Goal: Navigation & Orientation: Find specific page/section

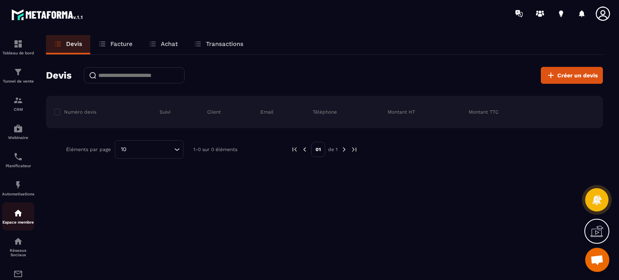
click at [15, 218] on img at bounding box center [18, 213] width 10 height 10
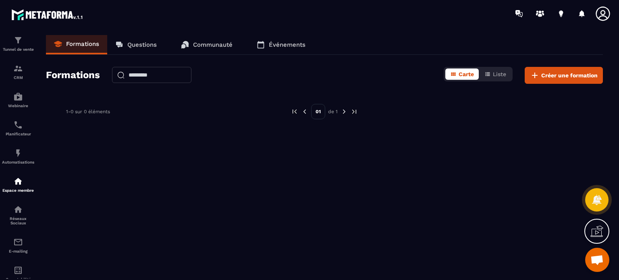
scroll to position [32, 0]
click at [144, 37] on link "Questions" at bounding box center [136, 44] width 58 height 19
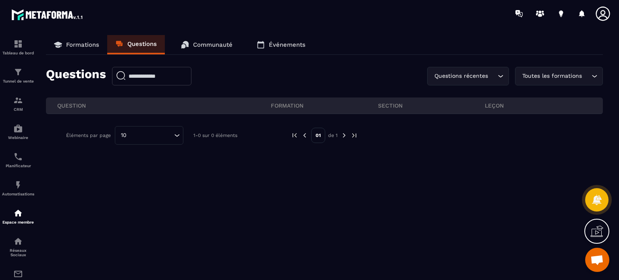
click at [501, 75] on icon "Search for option" at bounding box center [501, 76] width 8 height 8
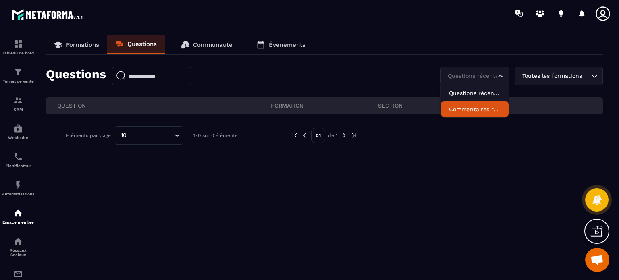
click at [92, 42] on p "Formations" at bounding box center [82, 44] width 33 height 7
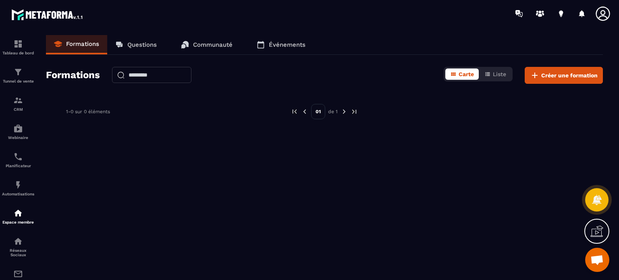
click at [145, 46] on p "Questions" at bounding box center [141, 44] width 29 height 7
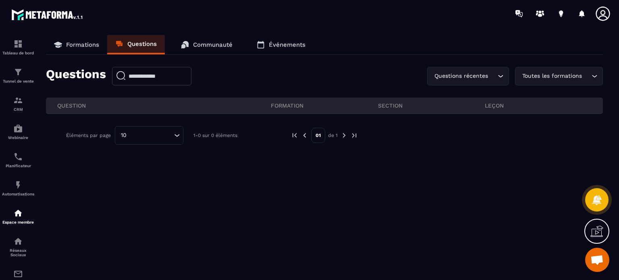
click at [82, 48] on p "Formations" at bounding box center [82, 44] width 33 height 7
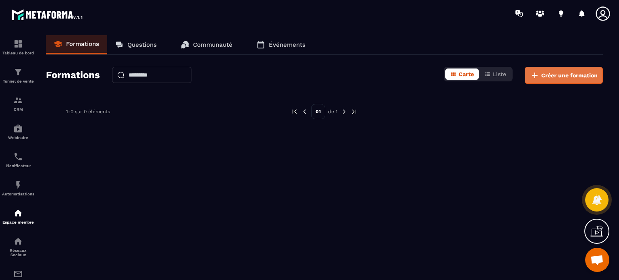
click at [553, 72] on span "Créer une formation" at bounding box center [569, 75] width 56 height 8
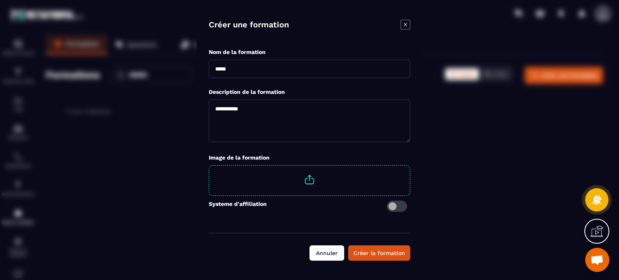
click at [322, 256] on button "Annuler" at bounding box center [327, 252] width 35 height 15
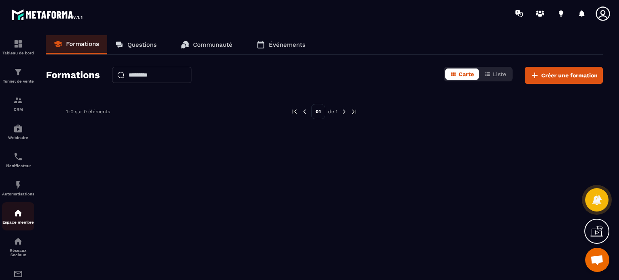
scroll to position [85, 0]
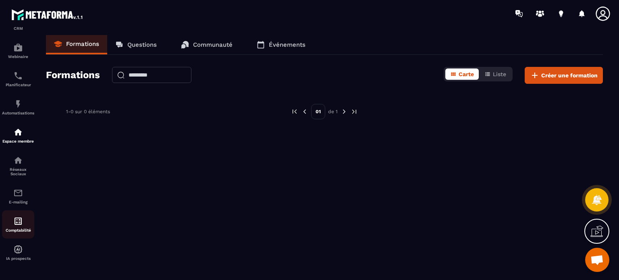
click at [23, 217] on img at bounding box center [18, 221] width 10 height 10
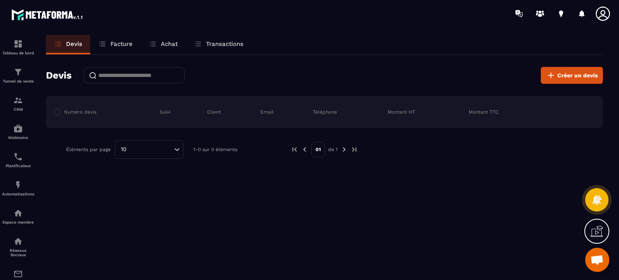
click at [162, 46] on p "Achat" at bounding box center [169, 43] width 17 height 7
click at [154, 42] on icon at bounding box center [153, 44] width 8 height 8
click at [105, 44] on icon at bounding box center [102, 44] width 8 height 8
click at [112, 42] on p "Facture" at bounding box center [121, 43] width 22 height 7
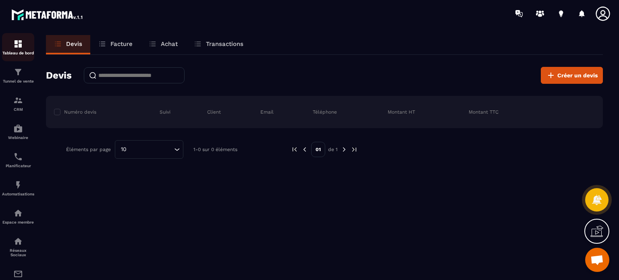
click at [10, 50] on div "Tableau de bord" at bounding box center [18, 47] width 32 height 16
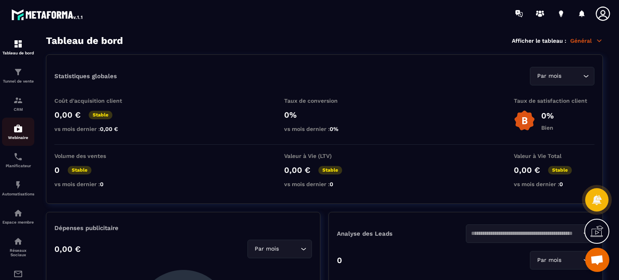
scroll to position [85, 0]
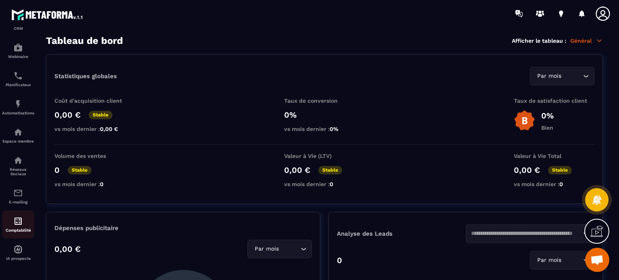
click at [19, 219] on img at bounding box center [18, 221] width 10 height 10
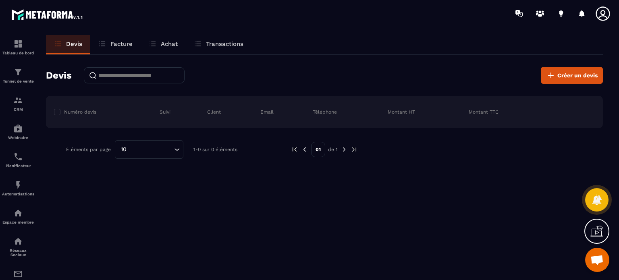
click at [121, 45] on p "Facture" at bounding box center [121, 43] width 22 height 7
click at [179, 43] on div "Achat" at bounding box center [163, 44] width 45 height 19
click at [167, 43] on p "Achat" at bounding box center [169, 43] width 17 height 7
click at [219, 42] on p "Transactions" at bounding box center [224, 43] width 37 height 7
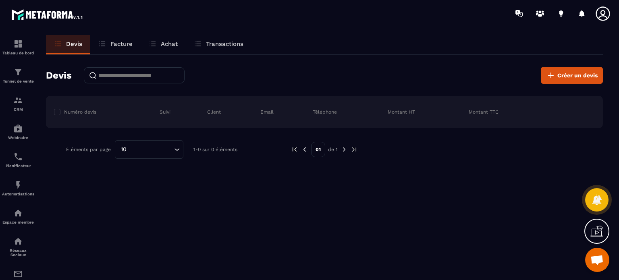
click at [219, 42] on p "Transactions" at bounding box center [224, 43] width 37 height 7
click at [194, 47] on icon at bounding box center [198, 44] width 8 height 8
click at [12, 220] on div "Espace membre" at bounding box center [18, 216] width 32 height 16
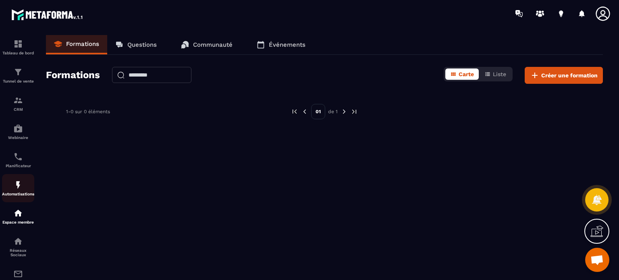
click at [13, 193] on p "Automatisations" at bounding box center [18, 194] width 32 height 4
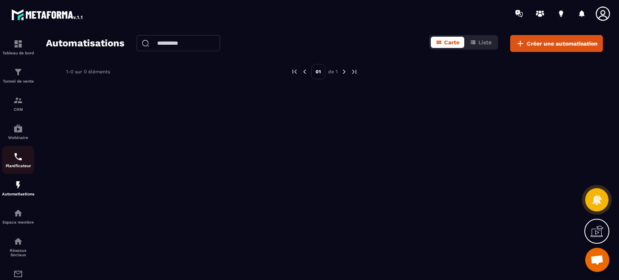
click at [18, 160] on img at bounding box center [18, 157] width 10 height 10
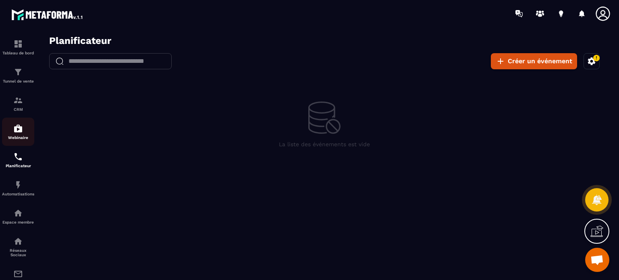
click at [23, 127] on div "Webinaire" at bounding box center [18, 132] width 32 height 16
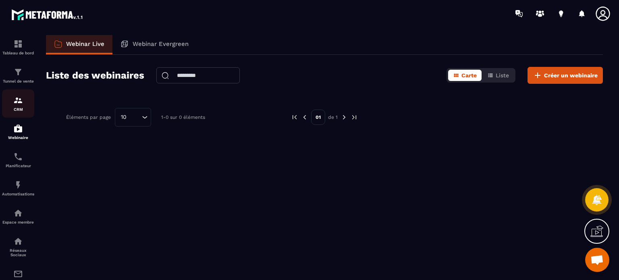
click at [22, 105] on img at bounding box center [18, 101] width 10 height 10
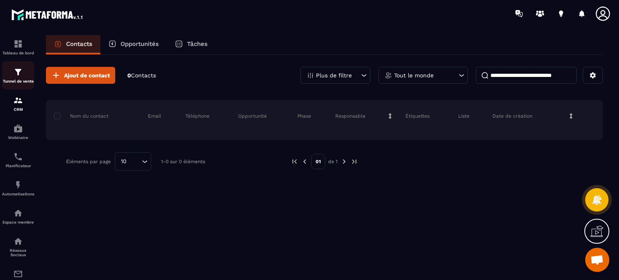
click at [19, 78] on div "Tunnel de vente" at bounding box center [18, 75] width 32 height 16
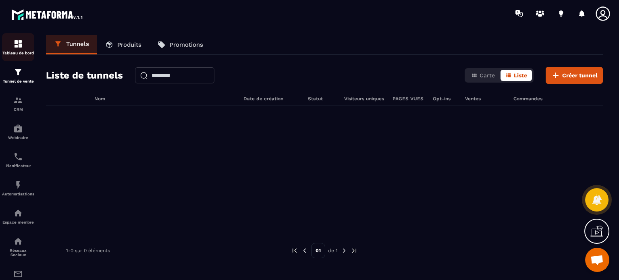
click at [17, 58] on link "Tableau de bord" at bounding box center [18, 47] width 32 height 28
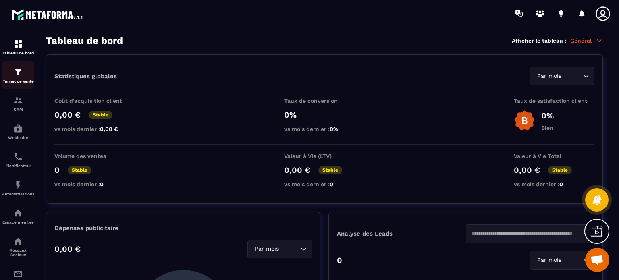
click at [11, 79] on p "Tunnel de vente" at bounding box center [18, 81] width 32 height 4
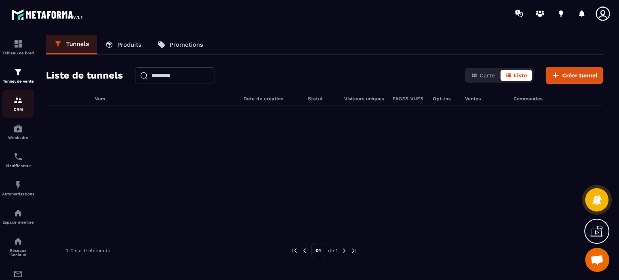
click at [19, 109] on p "CRM" at bounding box center [18, 109] width 32 height 4
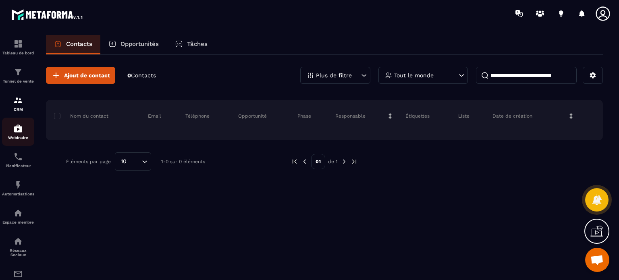
click at [19, 140] on p "Webinaire" at bounding box center [18, 137] width 32 height 4
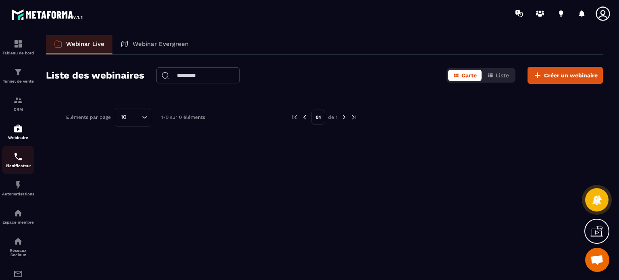
click at [16, 173] on link "Planificateur" at bounding box center [18, 160] width 32 height 28
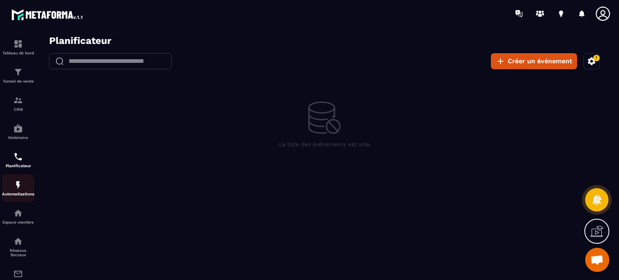
click at [13, 195] on p "Automatisations" at bounding box center [18, 194] width 32 height 4
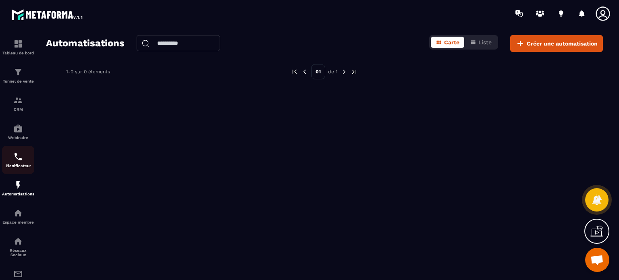
click at [12, 162] on div "Planificateur" at bounding box center [18, 160] width 32 height 16
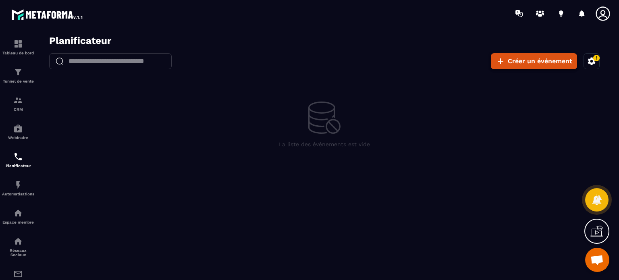
click at [546, 59] on button "Créer un événement" at bounding box center [534, 61] width 86 height 16
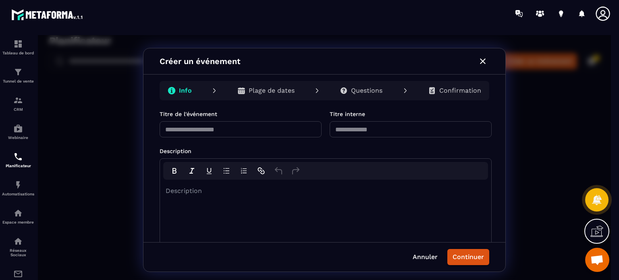
click at [95, 164] on div "**********" at bounding box center [324, 160] width 573 height 250
click at [488, 61] on button "button" at bounding box center [482, 61] width 13 height 13
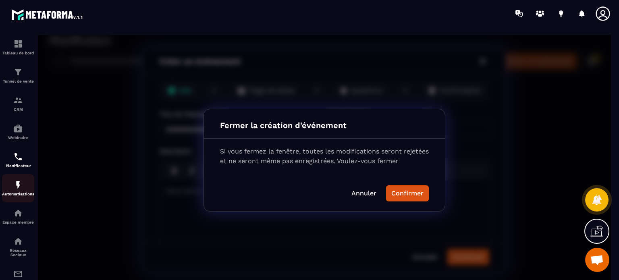
click at [12, 199] on link "Automatisations" at bounding box center [18, 188] width 32 height 28
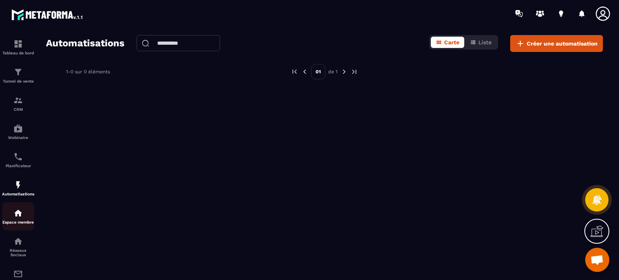
click at [14, 208] on link "Espace membre" at bounding box center [18, 216] width 32 height 28
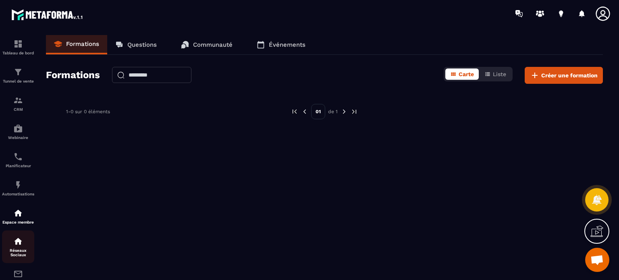
click at [15, 255] on p "Réseaux Sociaux" at bounding box center [18, 252] width 32 height 9
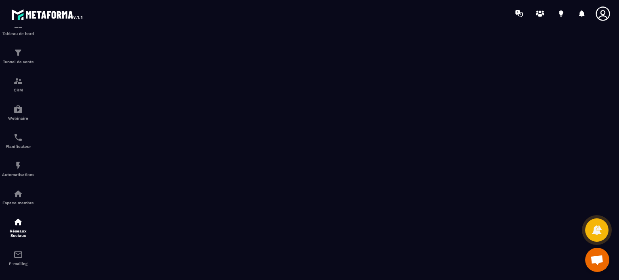
scroll to position [85, 0]
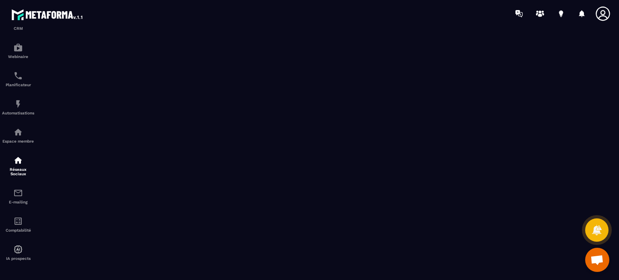
click at [603, 14] on icon at bounding box center [603, 14] width 16 height 16
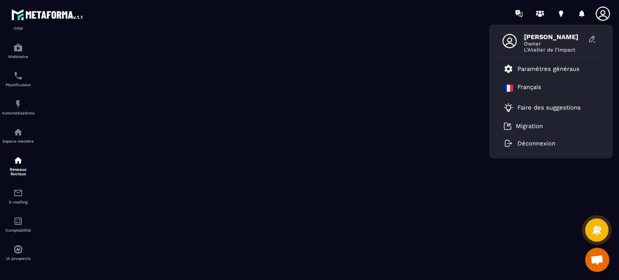
click at [538, 44] on span "Owner" at bounding box center [554, 44] width 60 height 6
click at [594, 41] on icon at bounding box center [592, 39] width 8 height 8
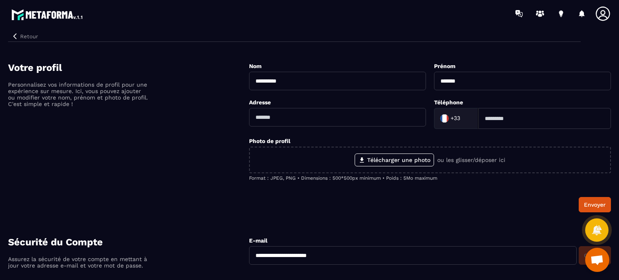
click at [605, 12] on icon at bounding box center [603, 13] width 14 height 14
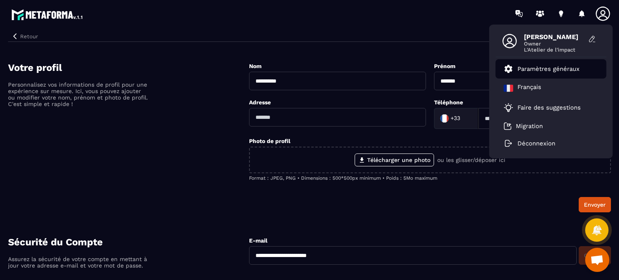
click at [556, 64] on link "Paramètres généraux" at bounding box center [542, 69] width 76 height 10
click at [522, 71] on p "Paramètres généraux" at bounding box center [548, 68] width 62 height 7
click at [15, 37] on icon "button" at bounding box center [14, 36] width 7 height 7
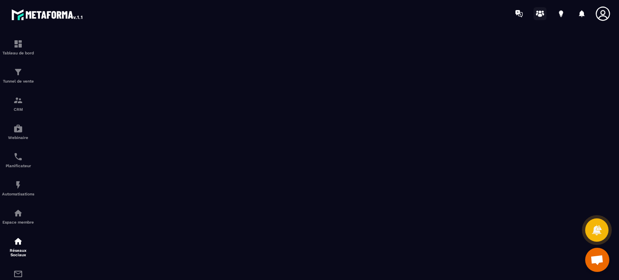
click at [540, 11] on circle at bounding box center [540, 11] width 3 height 3
